Goal: Navigation & Orientation: Understand site structure

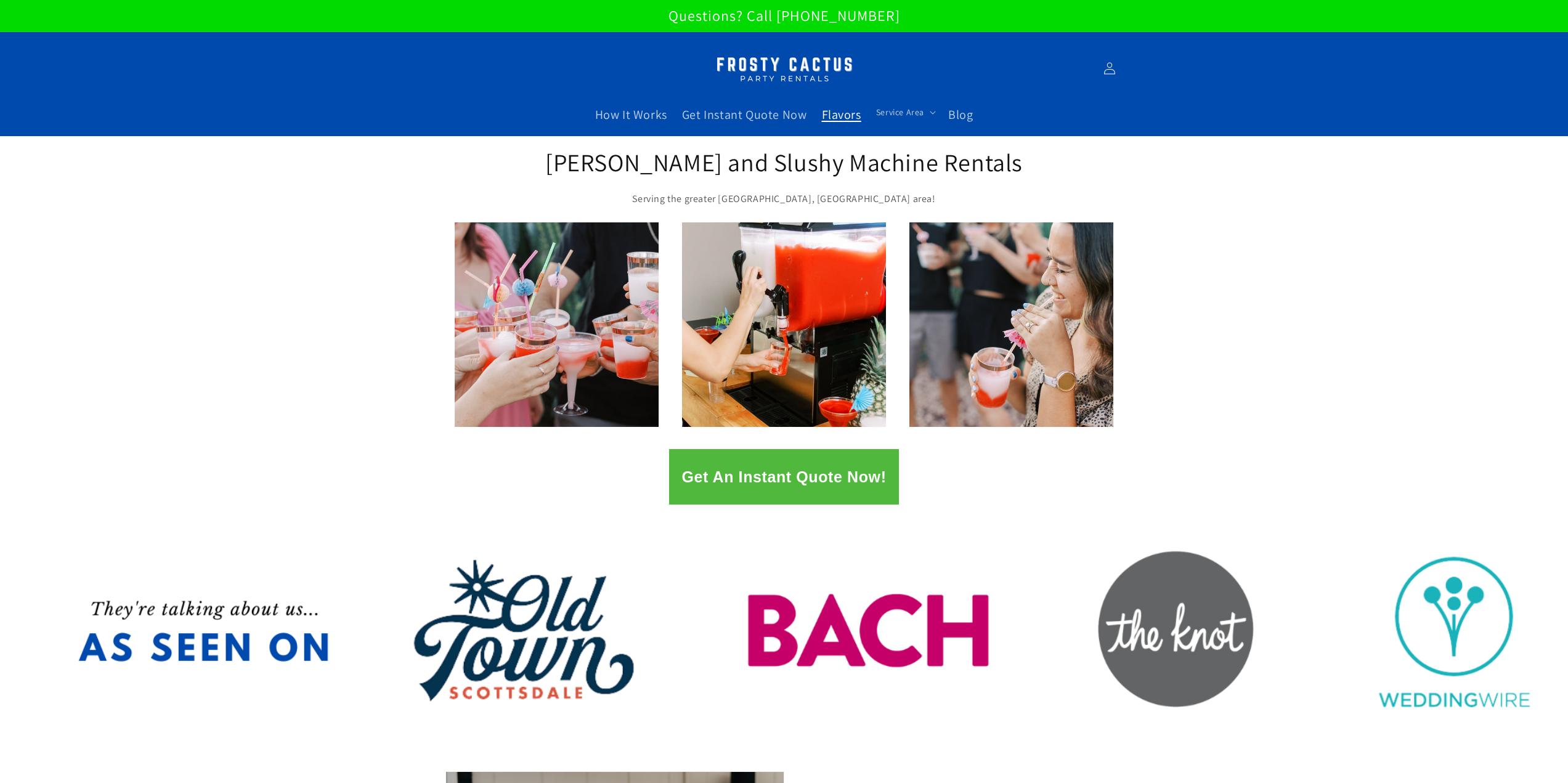
click at [849, 113] on span "Flavors" at bounding box center [842, 115] width 39 height 16
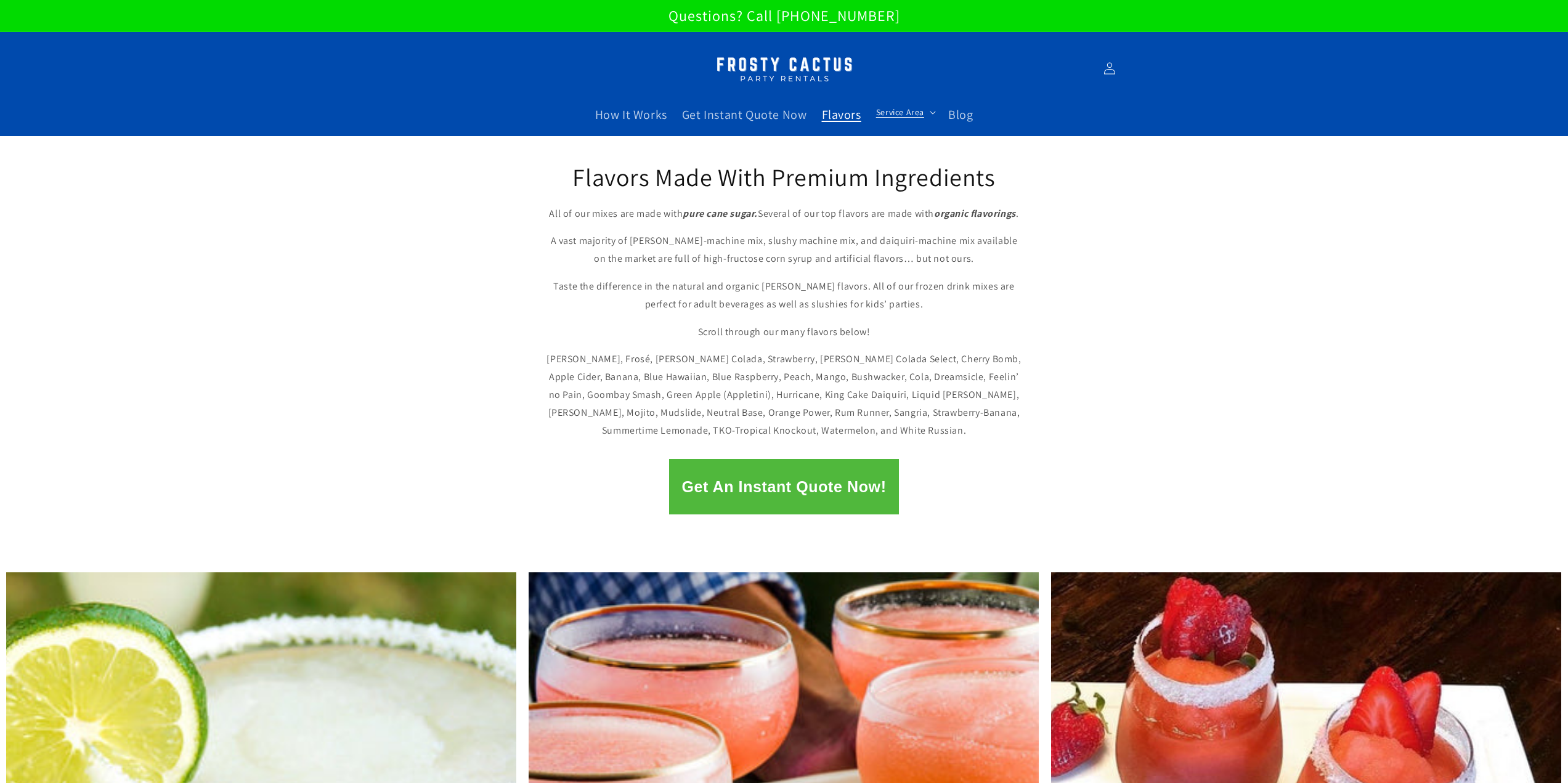
click at [912, 113] on span "Service Area" at bounding box center [900, 112] width 48 height 11
click at [733, 116] on span "Get Instant Quote Now" at bounding box center [745, 115] width 125 height 16
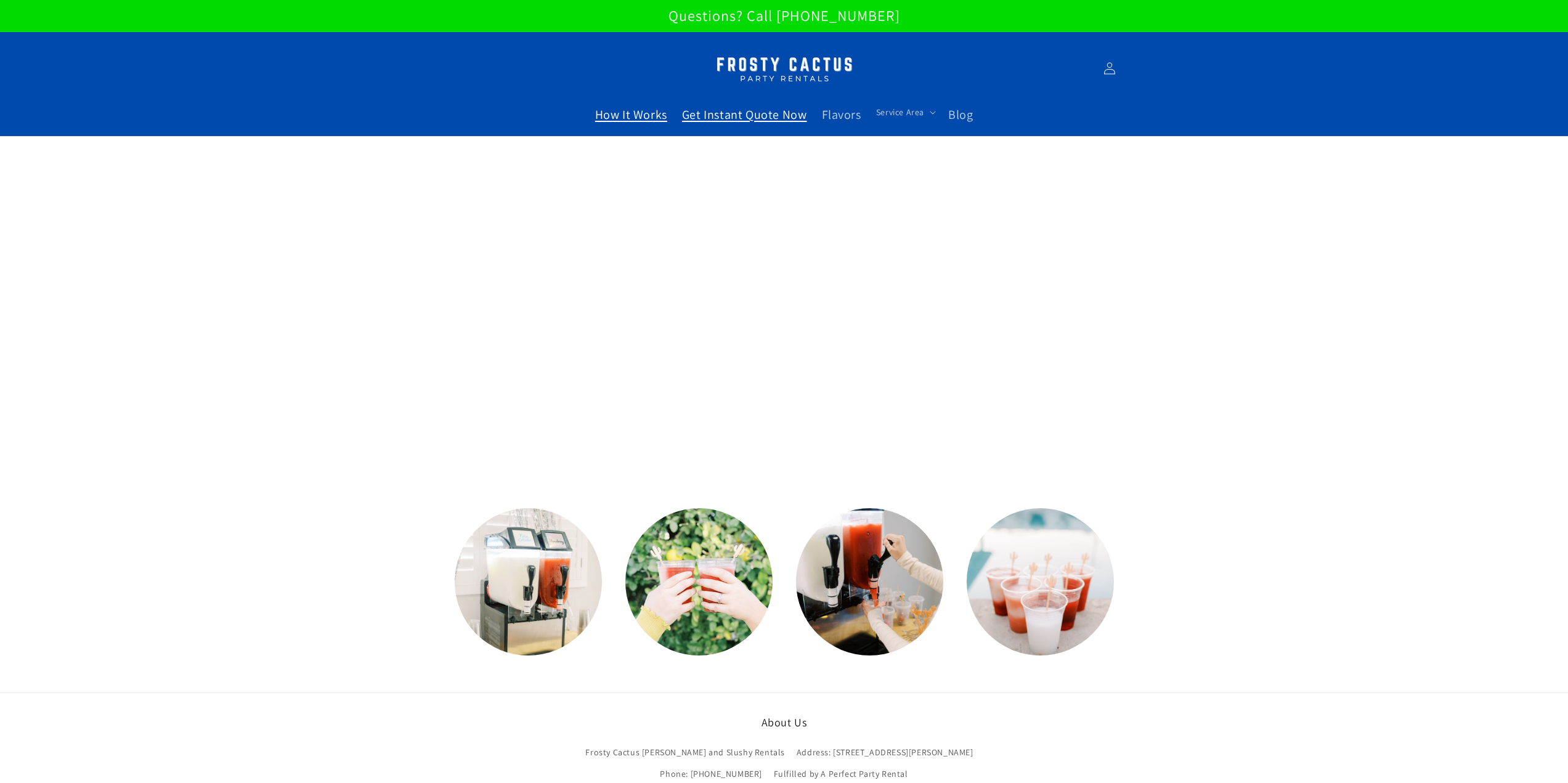
click at [644, 109] on span "How It Works" at bounding box center [631, 115] width 72 height 16
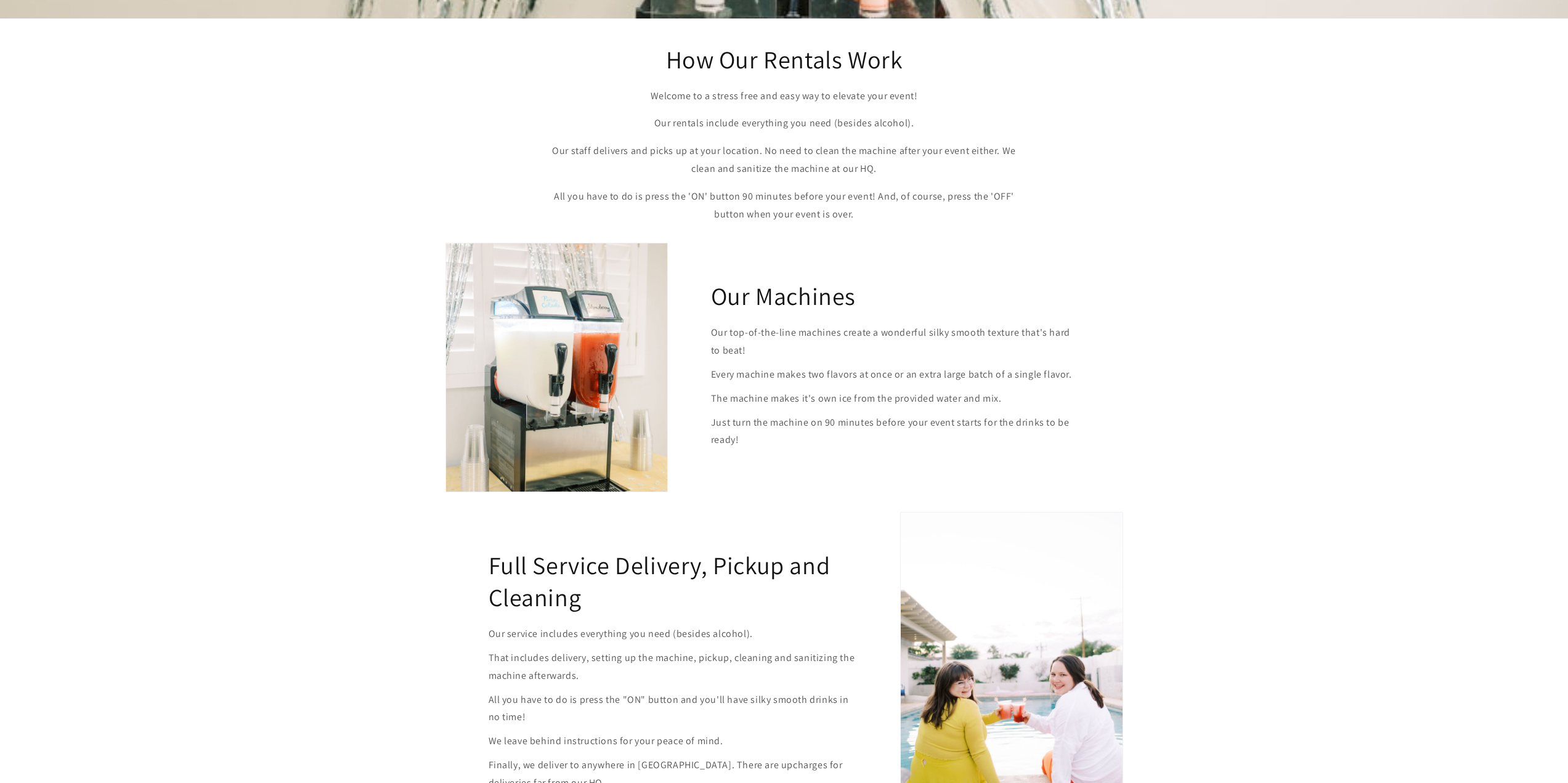
scroll to position [370, 0]
